Goal: Check status: Check status

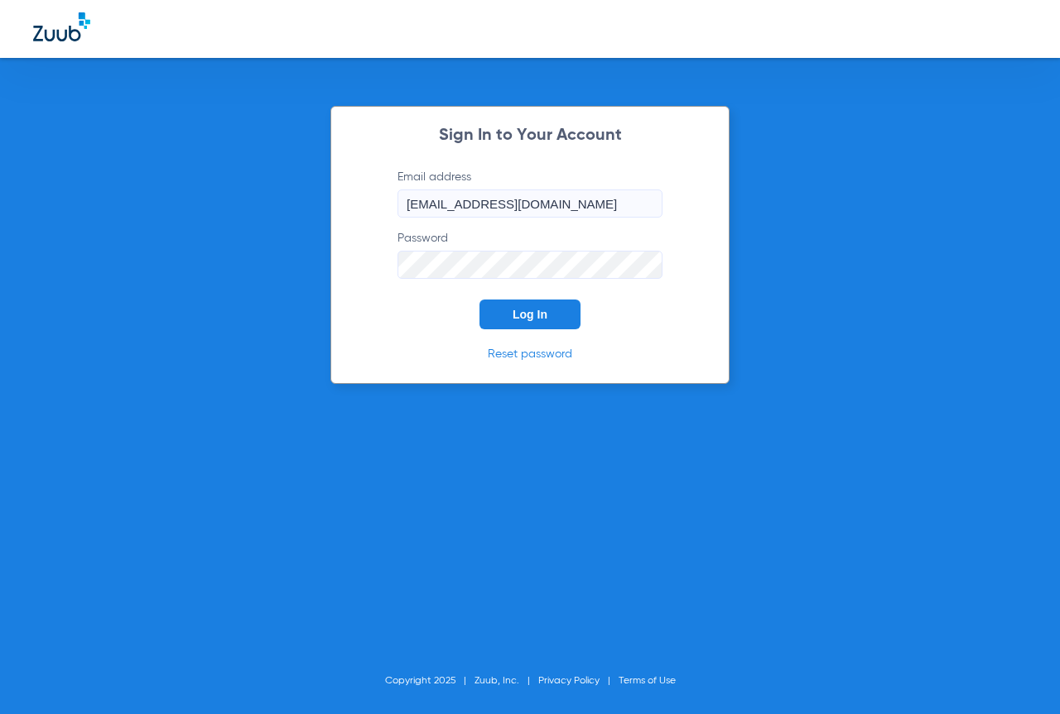
click at [521, 319] on span "Log In" at bounding box center [529, 314] width 35 height 13
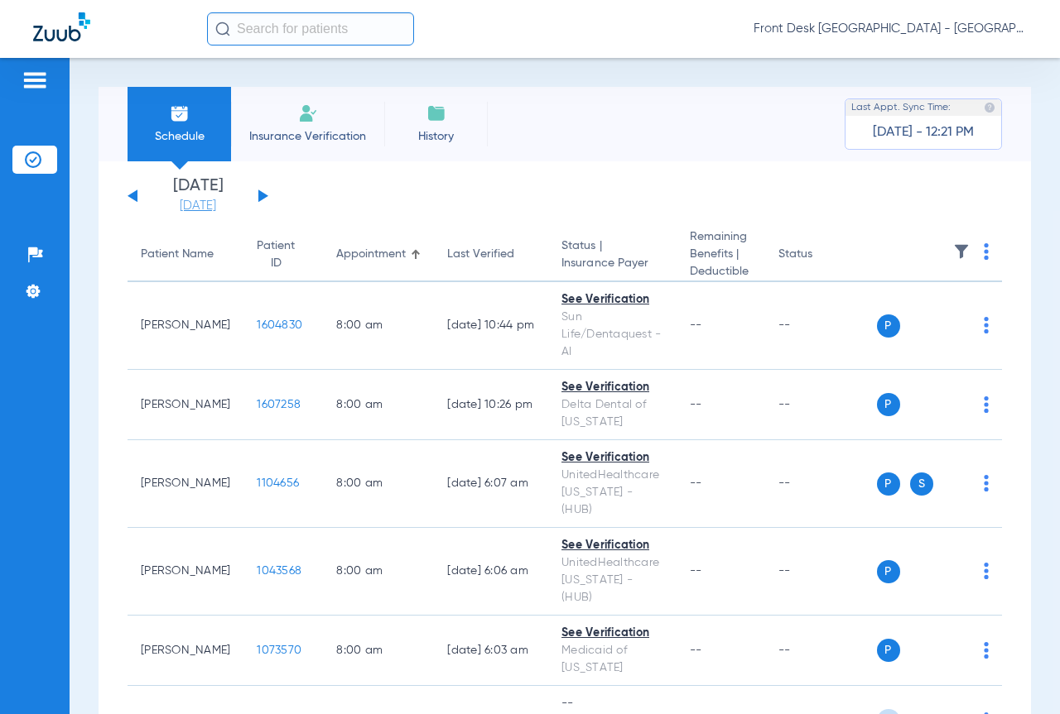
click at [215, 209] on link "[DATE]" at bounding box center [197, 206] width 99 height 17
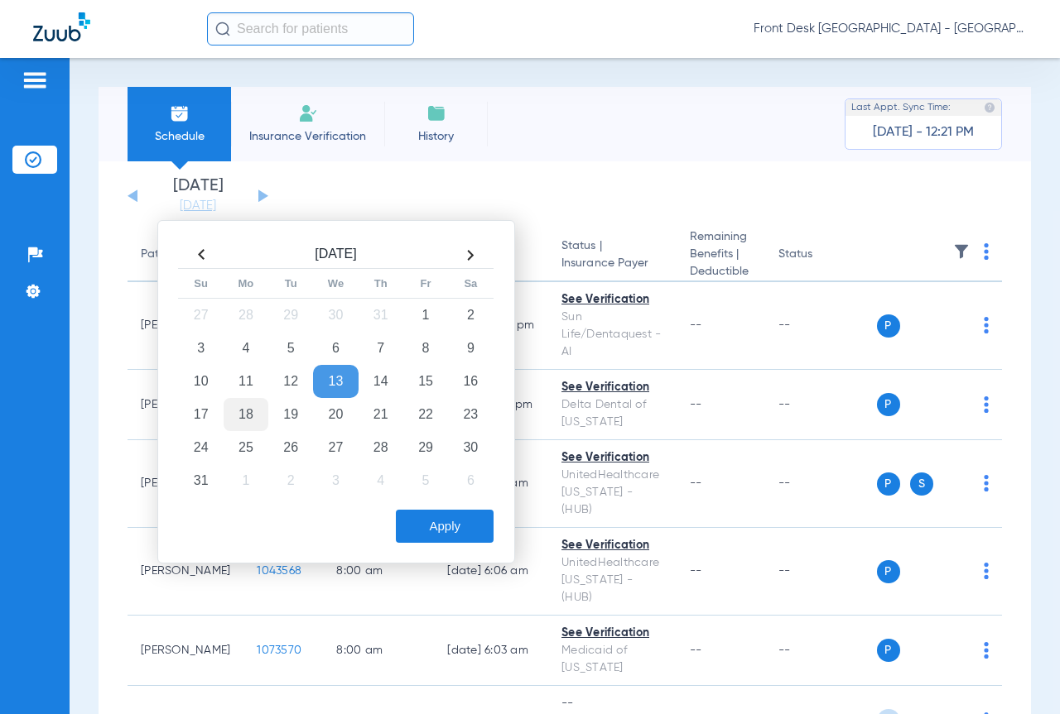
click at [242, 414] on td "18" at bounding box center [246, 414] width 45 height 33
drag, startPoint x: 412, startPoint y: 517, endPoint x: 969, endPoint y: 607, distance: 564.3
click at [412, 518] on button "Apply" at bounding box center [445, 526] width 98 height 33
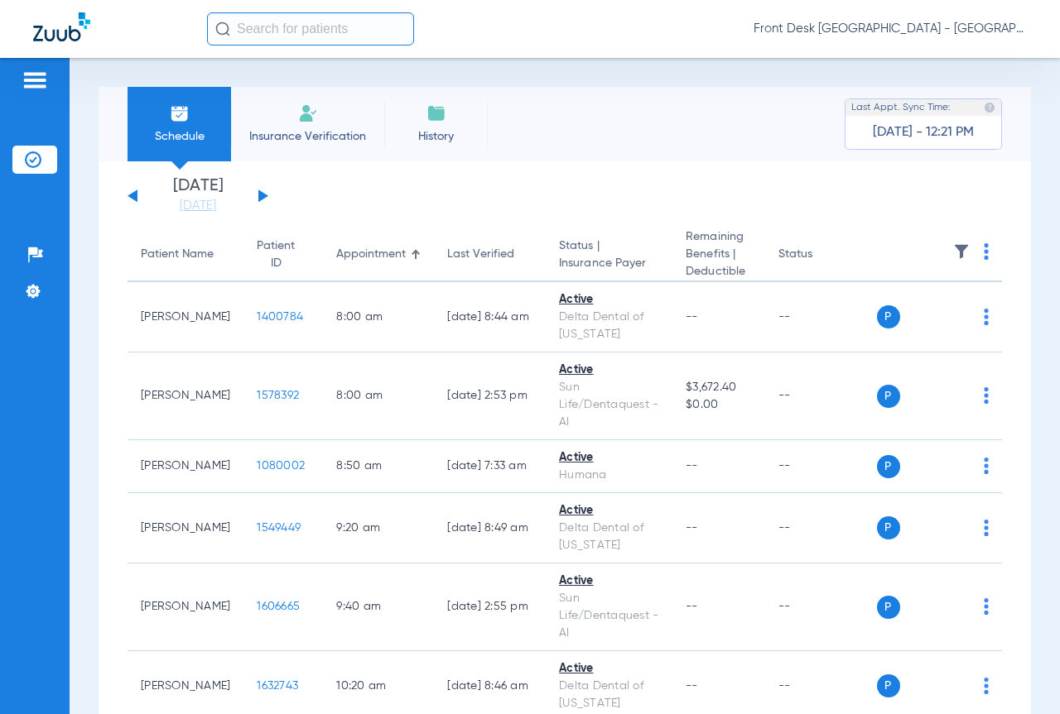
click at [954, 249] on img at bounding box center [961, 251] width 17 height 17
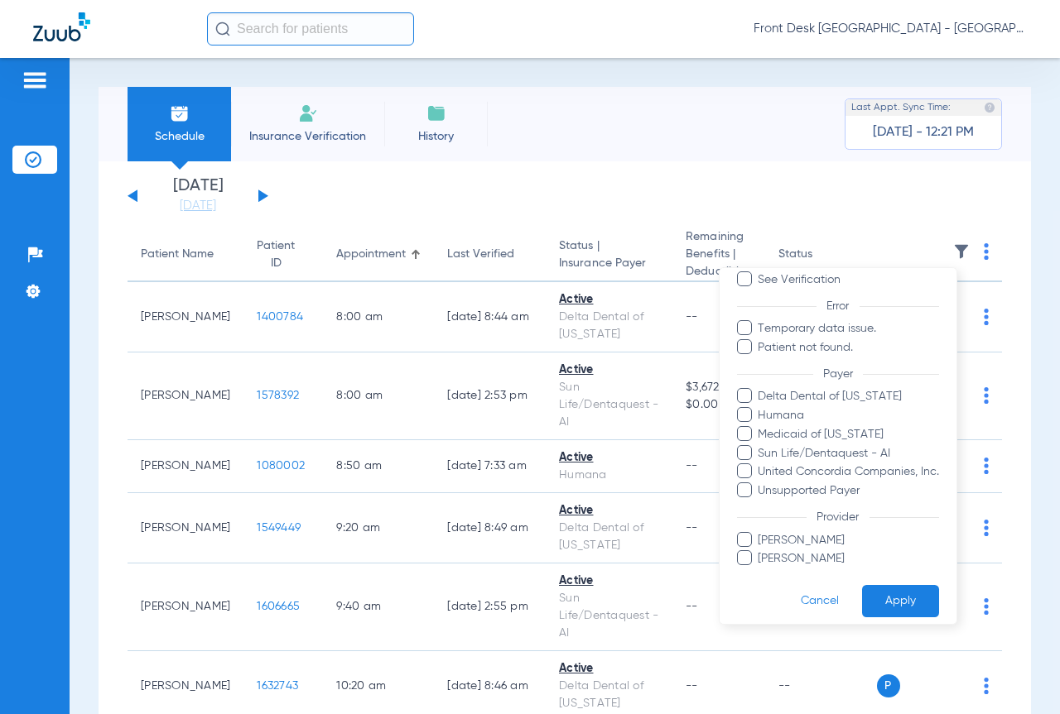
scroll to position [115, 0]
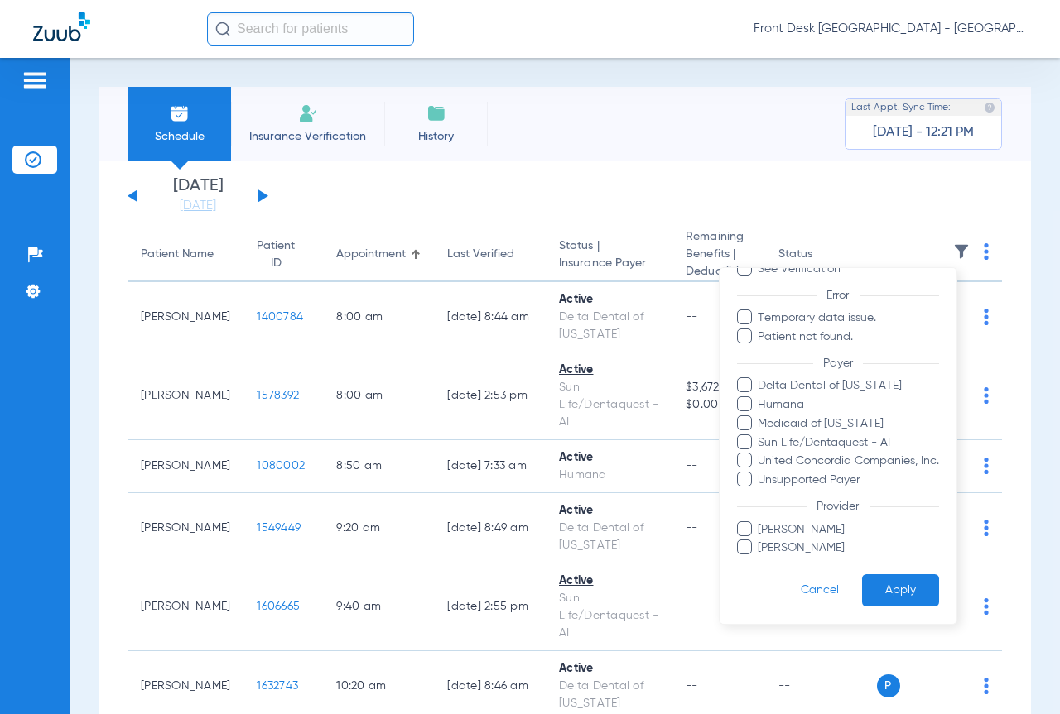
click at [758, 532] on span "[PERSON_NAME]" at bounding box center [848, 529] width 181 height 17
click at [761, 541] on input "[PERSON_NAME]" at bounding box center [761, 541] width 0 height 0
click at [883, 583] on button "Apply" at bounding box center [900, 591] width 77 height 32
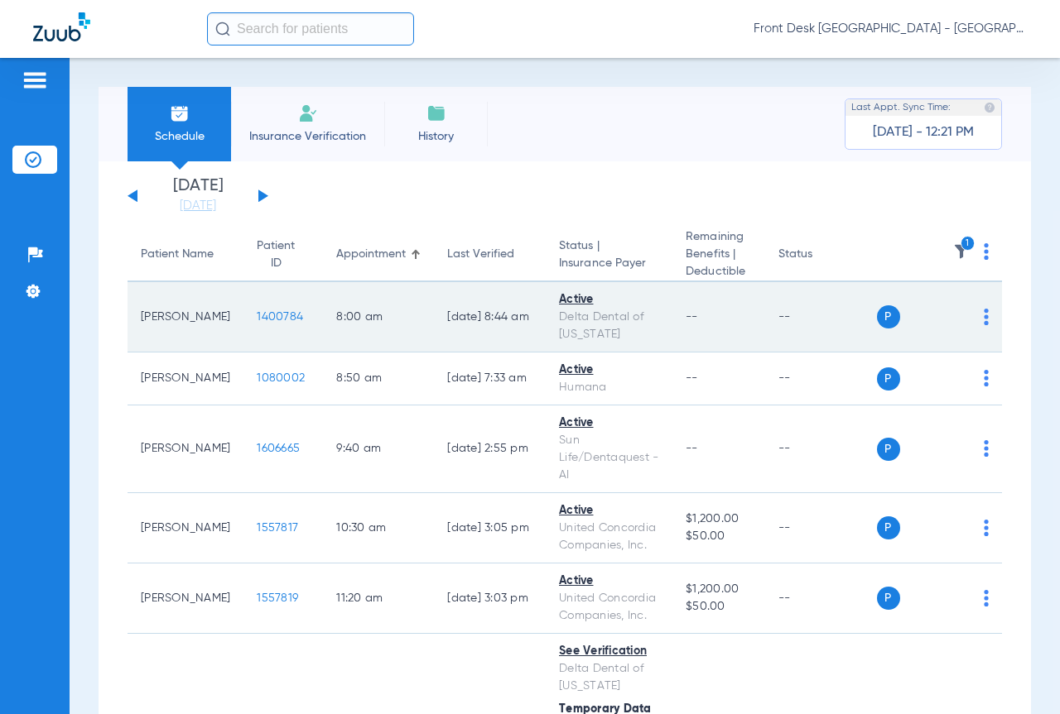
click at [257, 316] on span "1400784" at bounding box center [280, 317] width 46 height 12
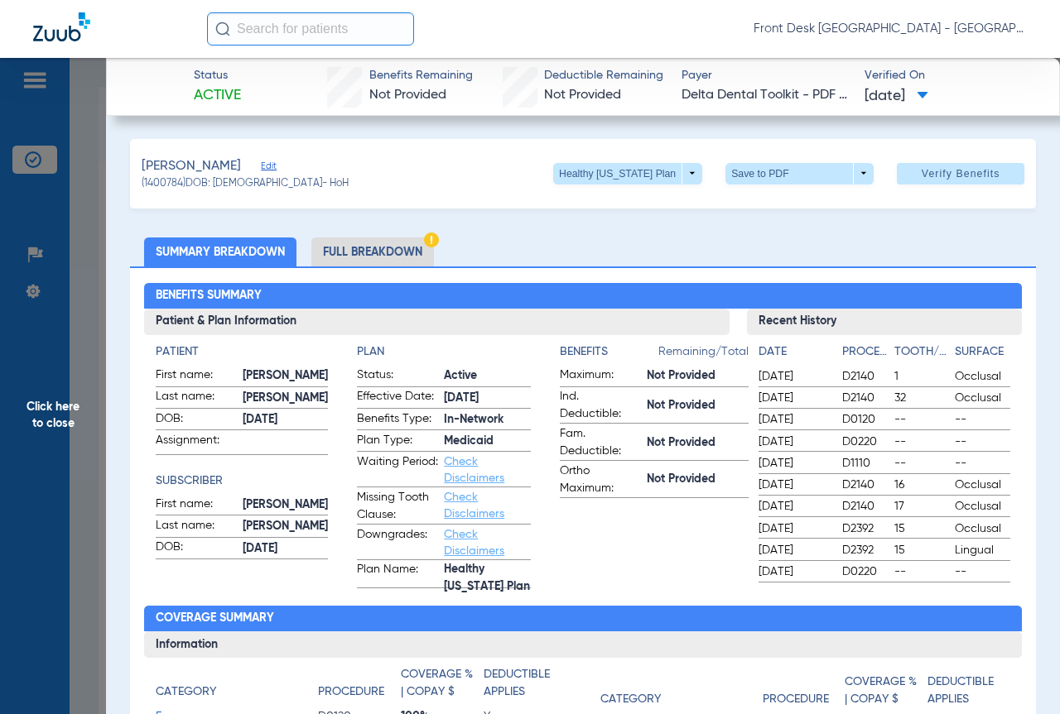
drag, startPoint x: 18, startPoint y: 387, endPoint x: 38, endPoint y: 384, distance: 20.0
click at [18, 387] on span "Click here to close" at bounding box center [53, 415] width 106 height 714
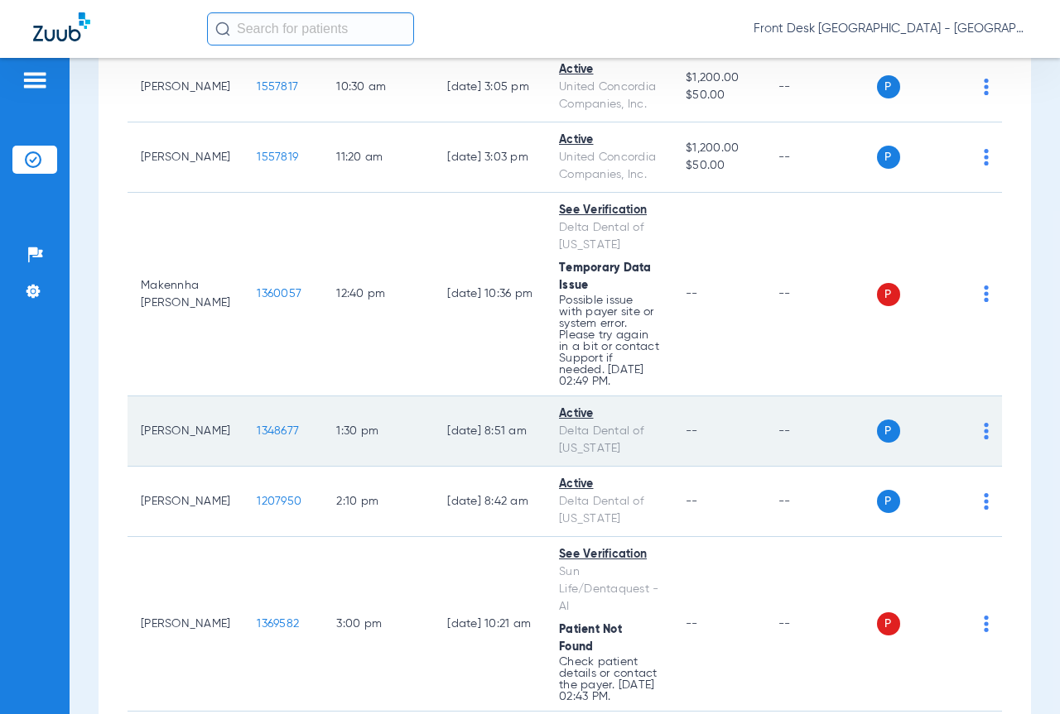
scroll to position [497, 0]
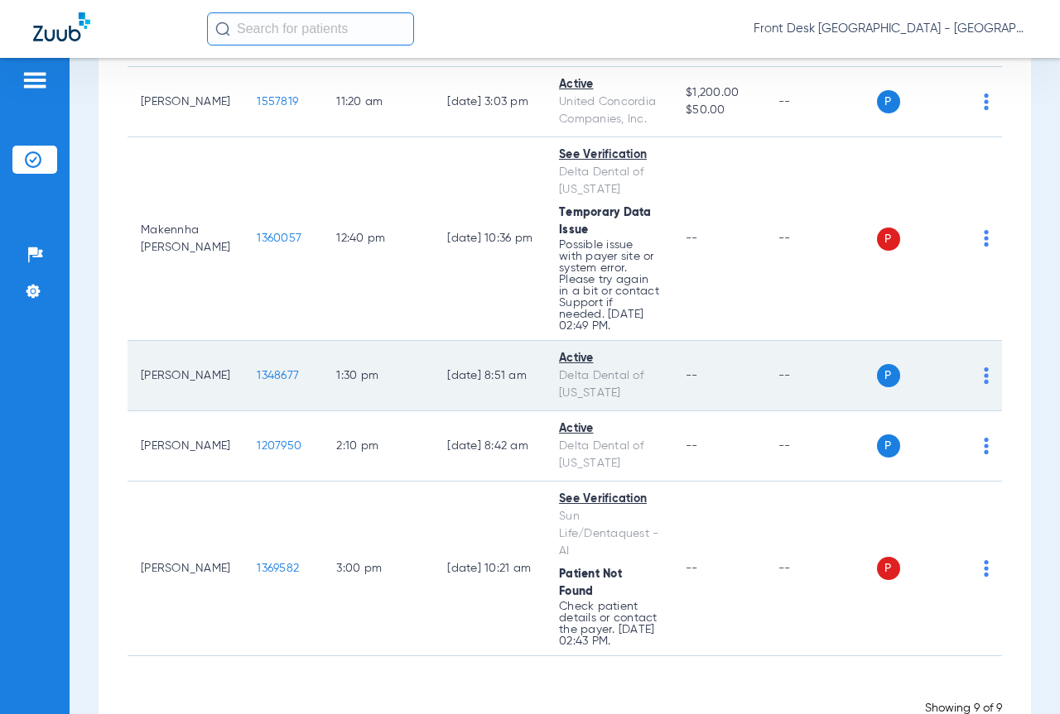
click at [257, 375] on span "1348677" at bounding box center [278, 376] width 42 height 12
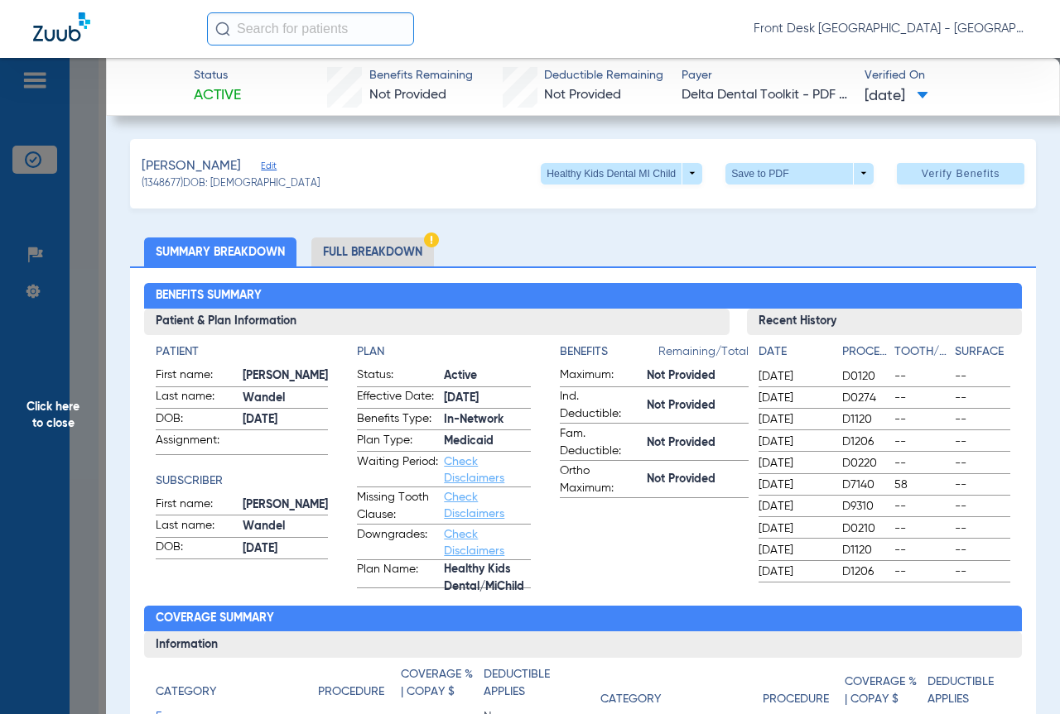
click at [24, 435] on span "Click here to close" at bounding box center [53, 415] width 106 height 714
